Goal: Transaction & Acquisition: Purchase product/service

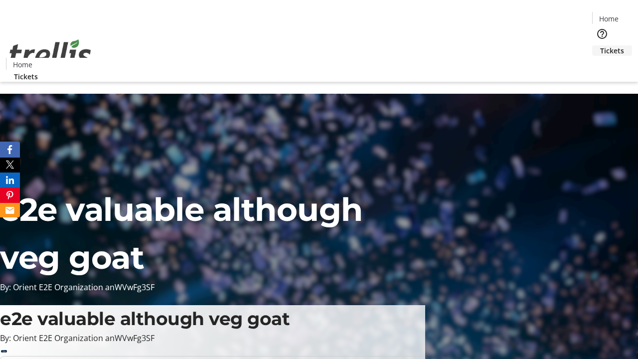
click at [600, 45] on span "Tickets" at bounding box center [612, 50] width 24 height 10
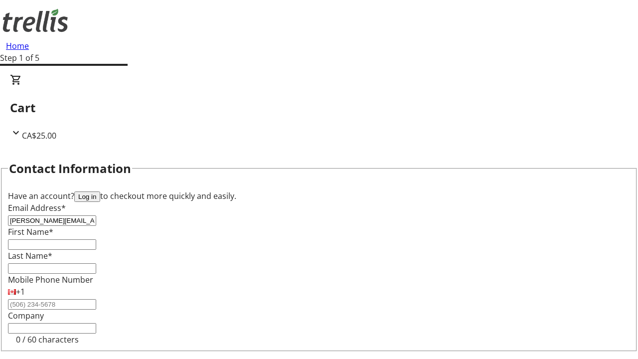
type input "[PERSON_NAME][EMAIL_ADDRESS][DOMAIN_NAME]"
type input "[PERSON_NAME]"
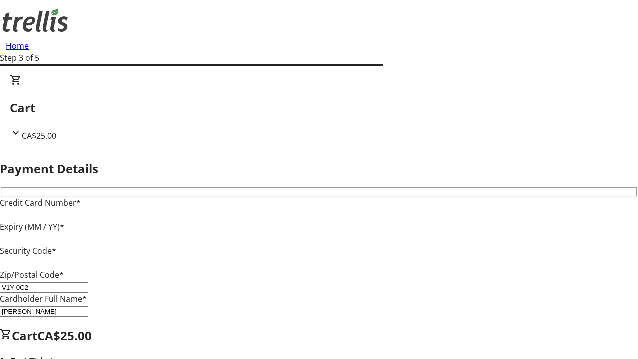
type input "V1Y 0C2"
